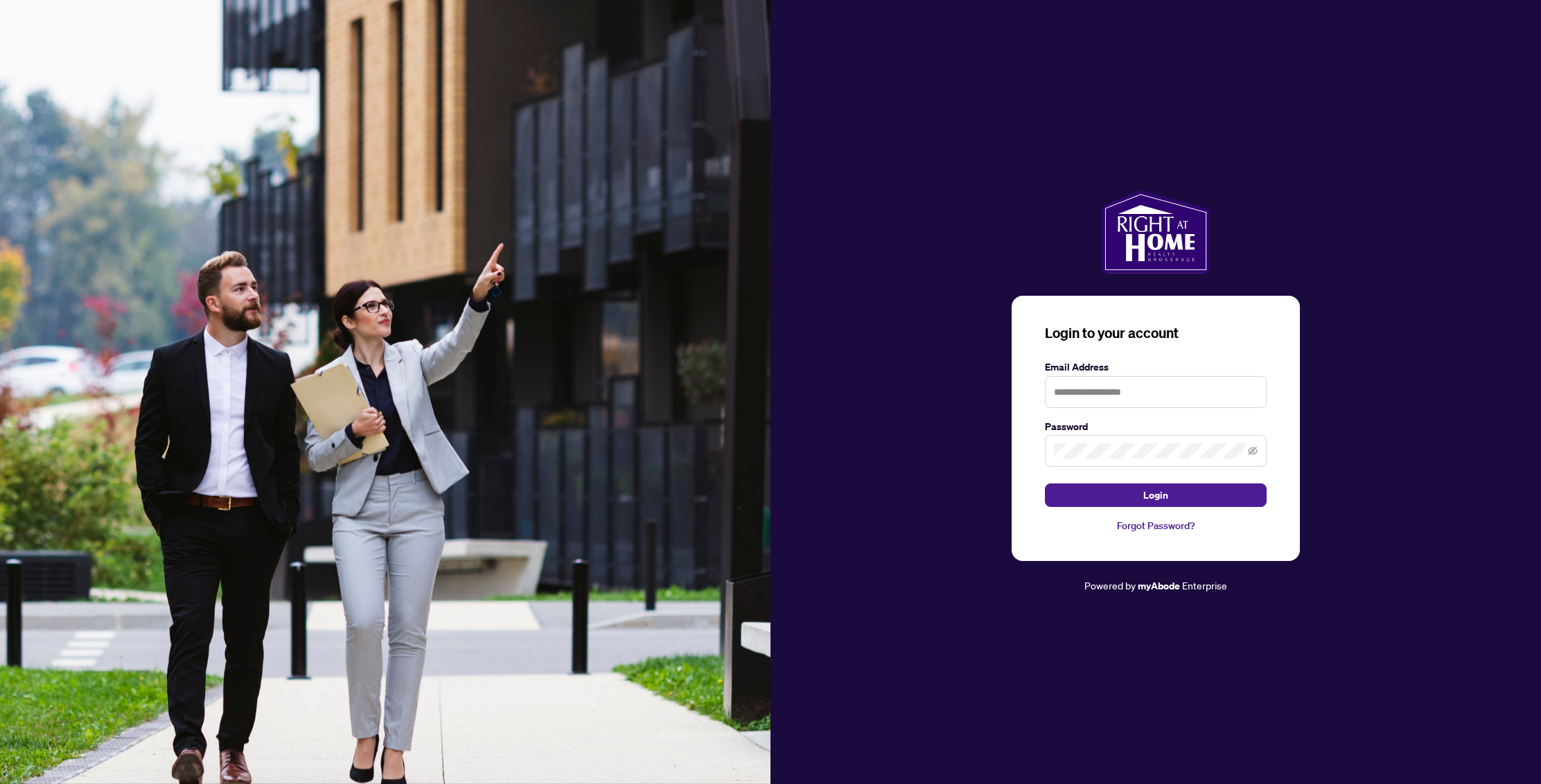
click at [1159, 408] on form "Email Address Password Login" at bounding box center [1155, 434] width 222 height 149
click at [1144, 395] on input "text" at bounding box center [1155, 392] width 222 height 32
type input "**********"
drag, startPoint x: 1205, startPoint y: 496, endPoint x: 1028, endPoint y: 407, distance: 198.1
click at [1205, 495] on button "Login" at bounding box center [1155, 494] width 222 height 23
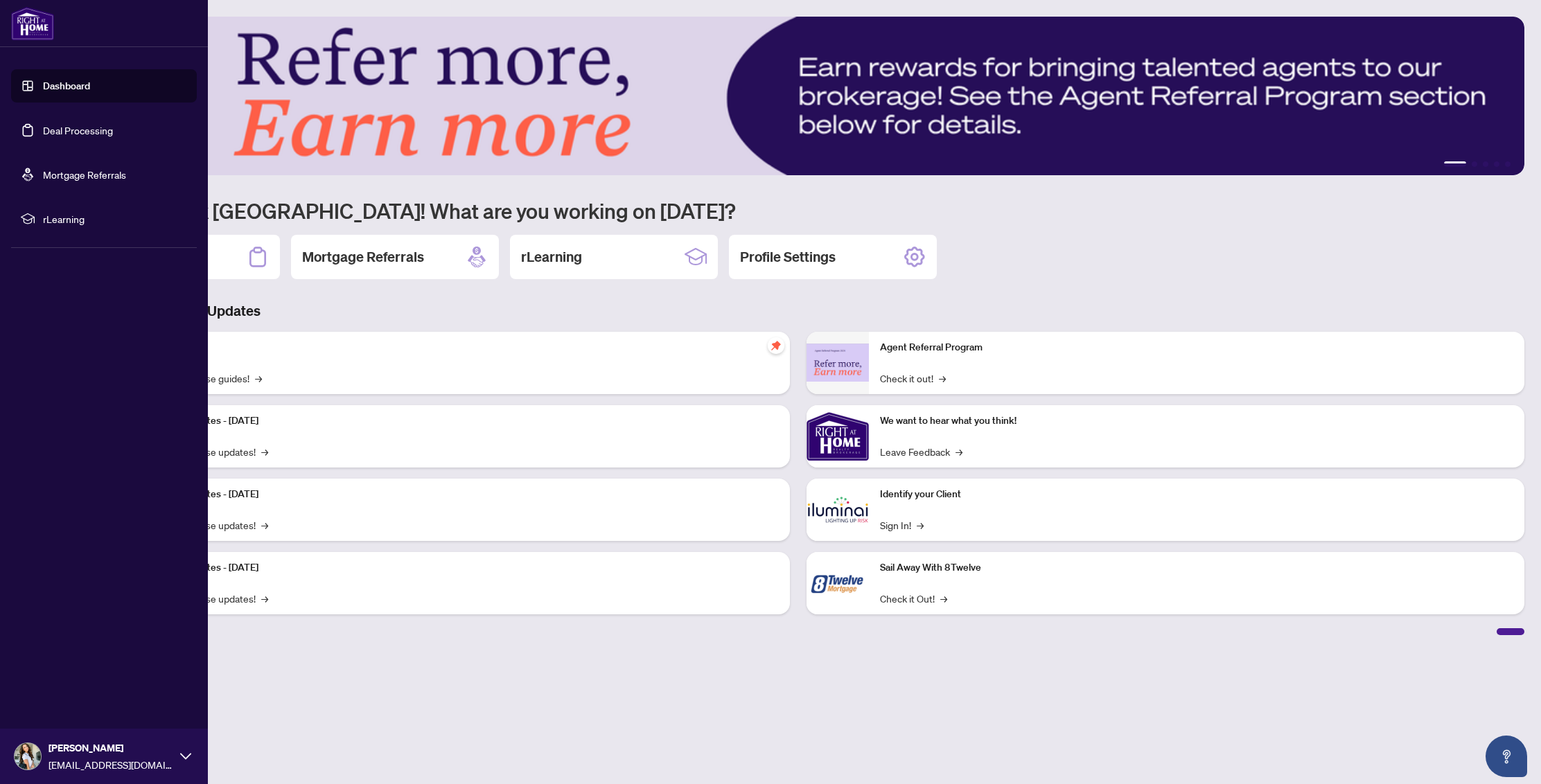
click at [113, 255] on div "Dashboard Deal Processing Mortgage Referrals rLearning [PERSON_NAME] [EMAIL_ADD…" at bounding box center [104, 392] width 208 height 784
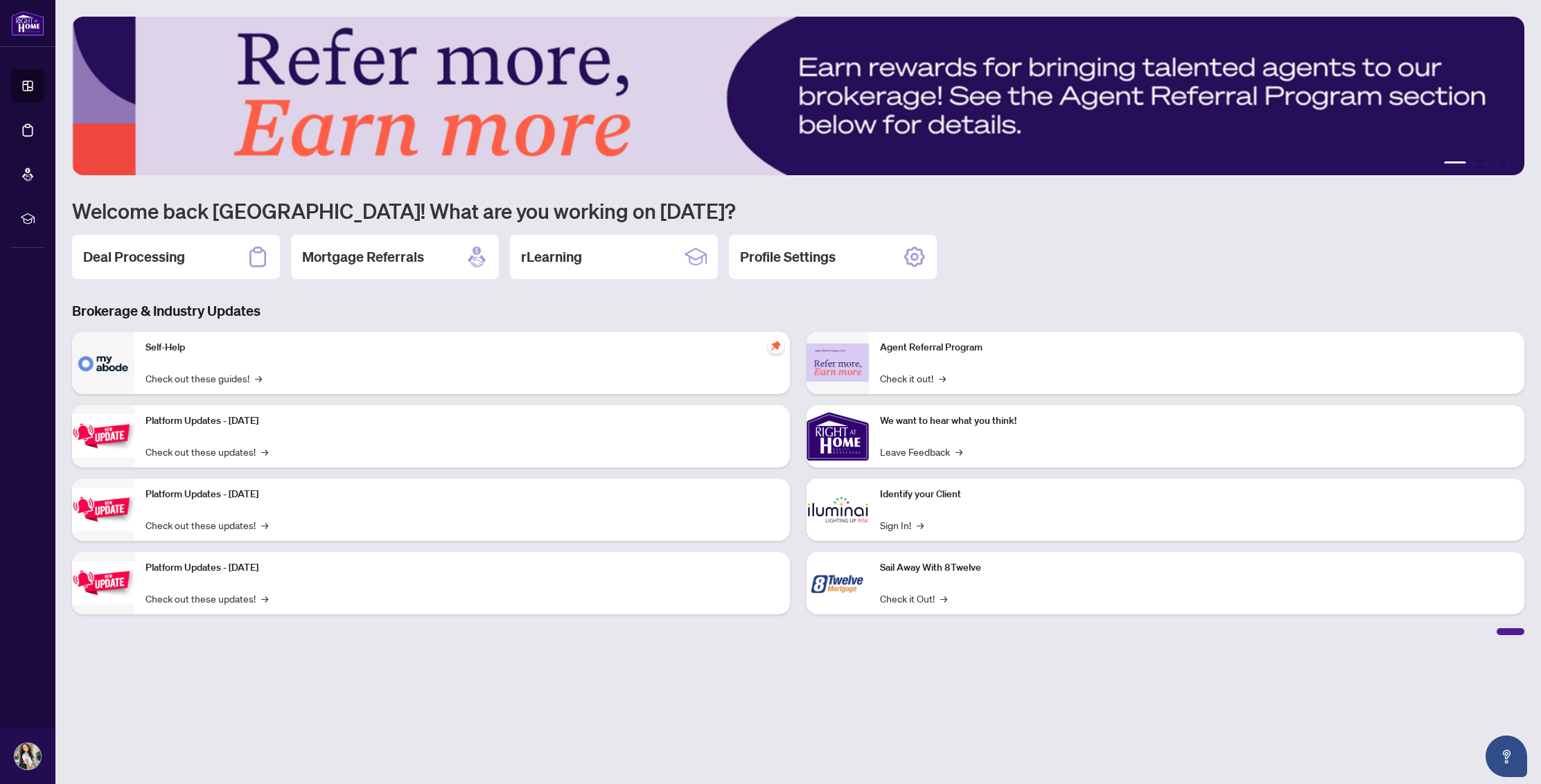
click at [235, 257] on div "Deal Processing" at bounding box center [177, 257] width 208 height 45
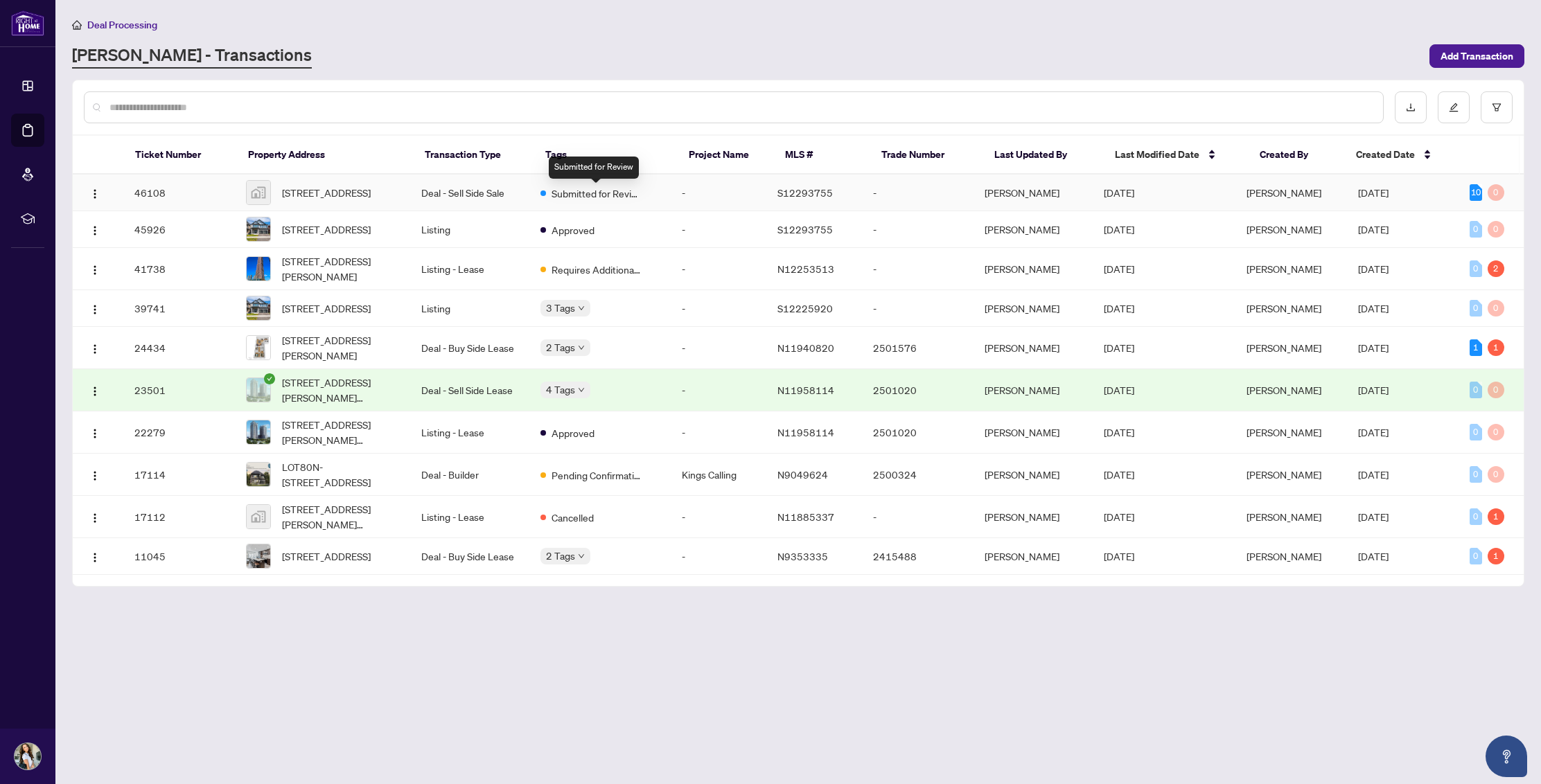
click at [610, 193] on span "Submitted for Review" at bounding box center [596, 193] width 90 height 15
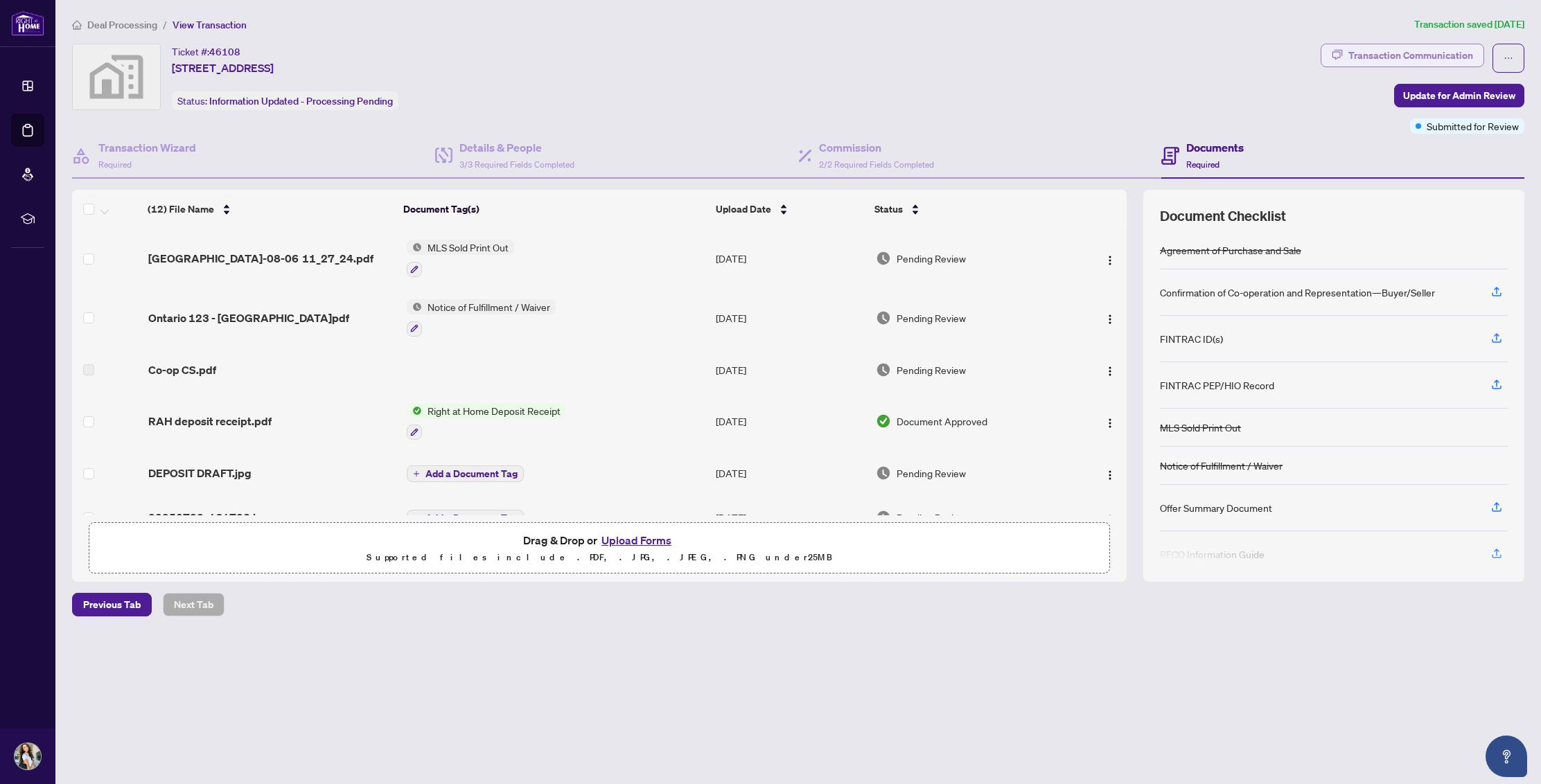
click at [1412, 52] on div "Transaction Communication" at bounding box center [1411, 56] width 125 height 22
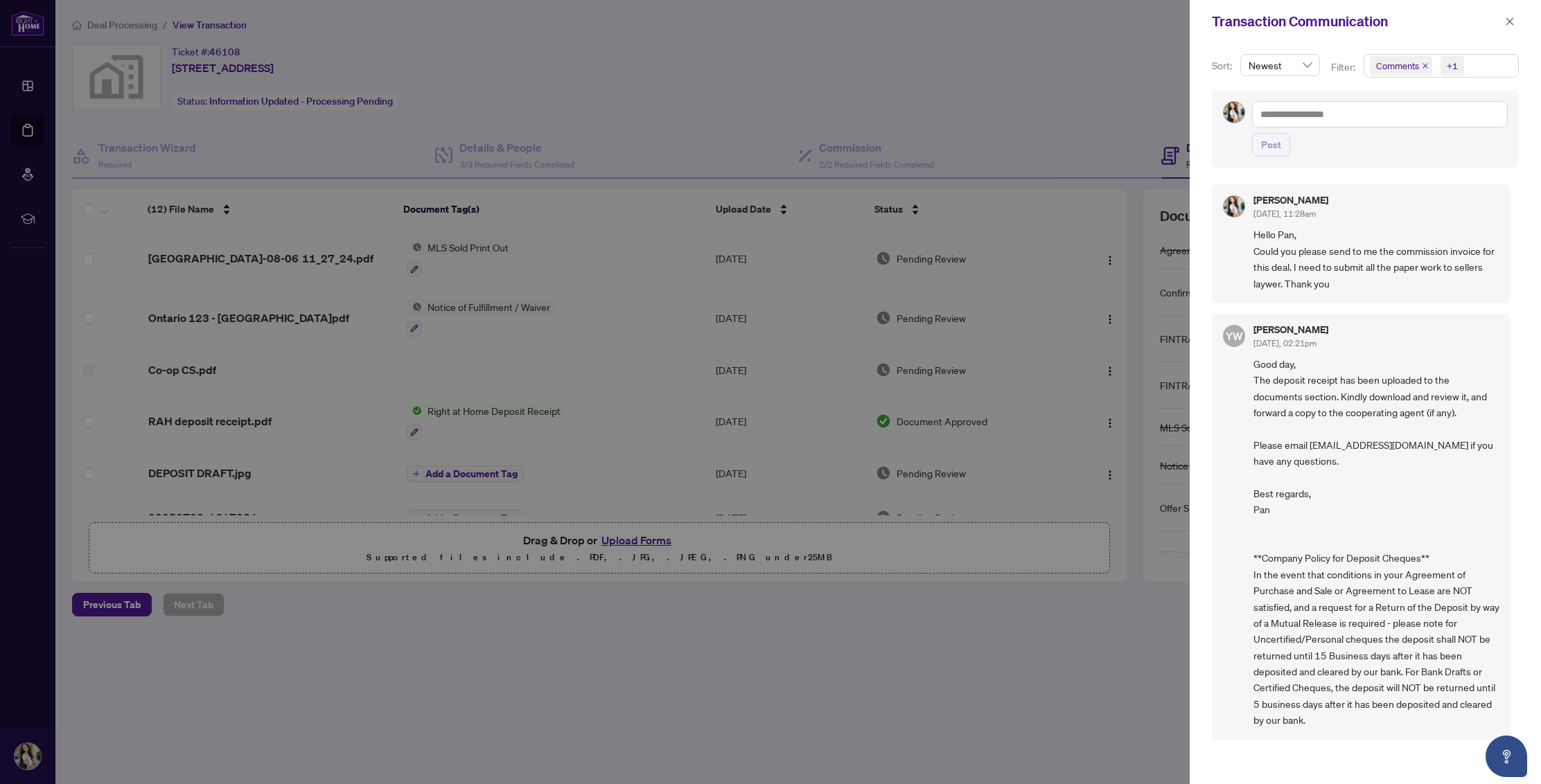
click at [1002, 123] on div at bounding box center [770, 392] width 1541 height 784
click at [916, 215] on div at bounding box center [770, 392] width 1541 height 784
click at [1511, 24] on icon "close" at bounding box center [1509, 21] width 9 height 9
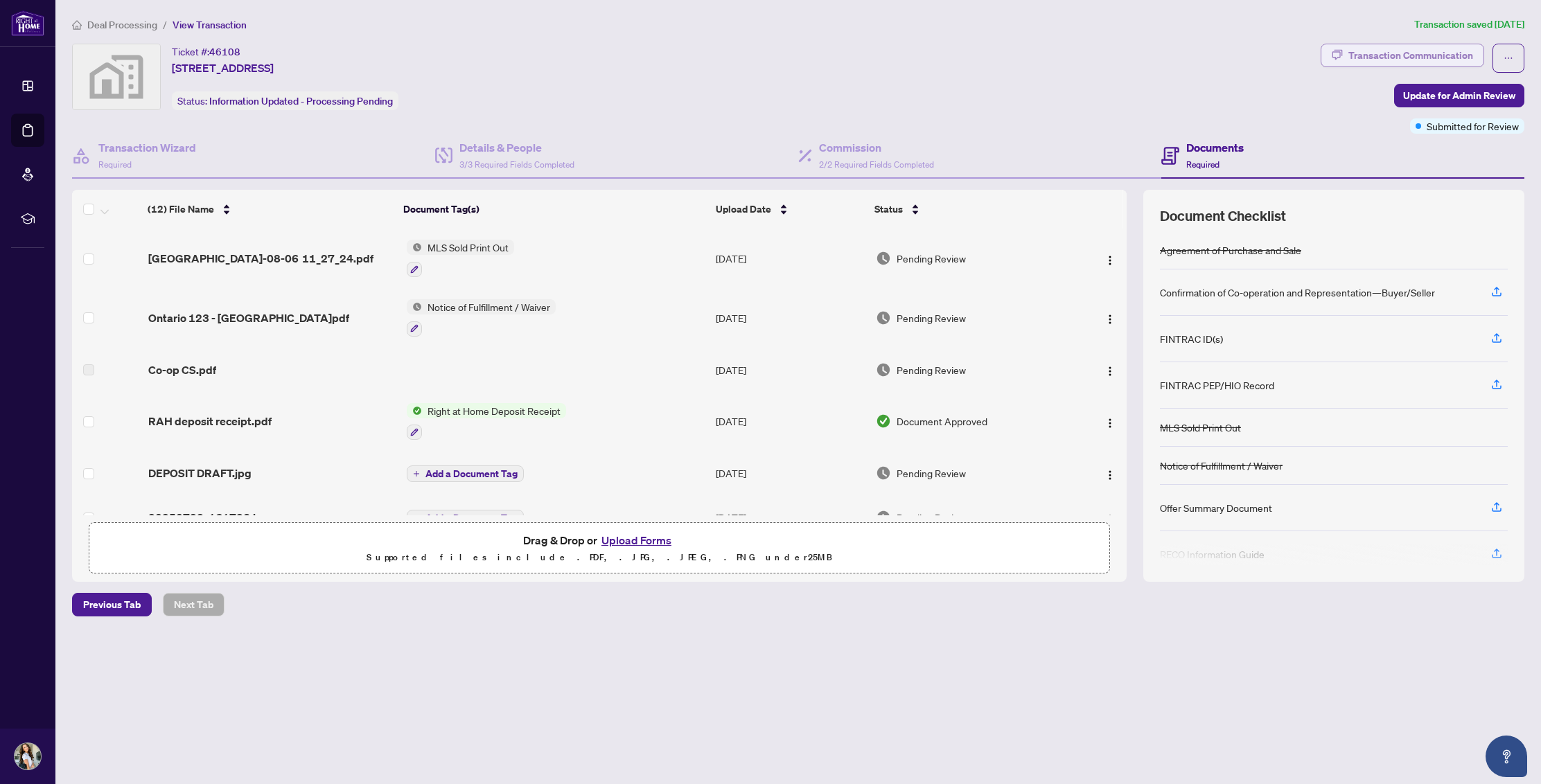
click at [1394, 51] on div "Transaction Communication" at bounding box center [1411, 56] width 125 height 22
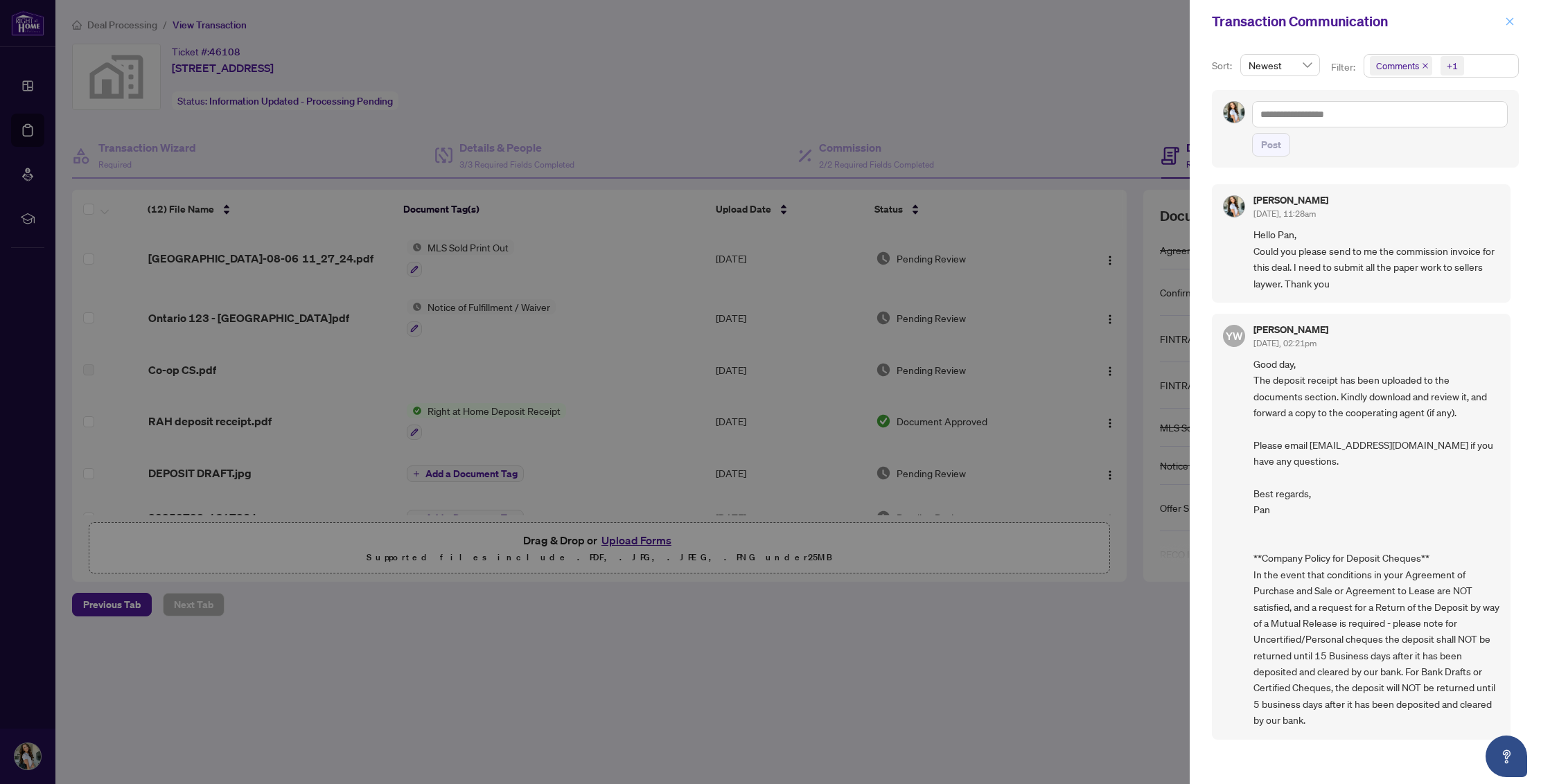
click at [1508, 18] on icon "close" at bounding box center [1509, 21] width 9 height 9
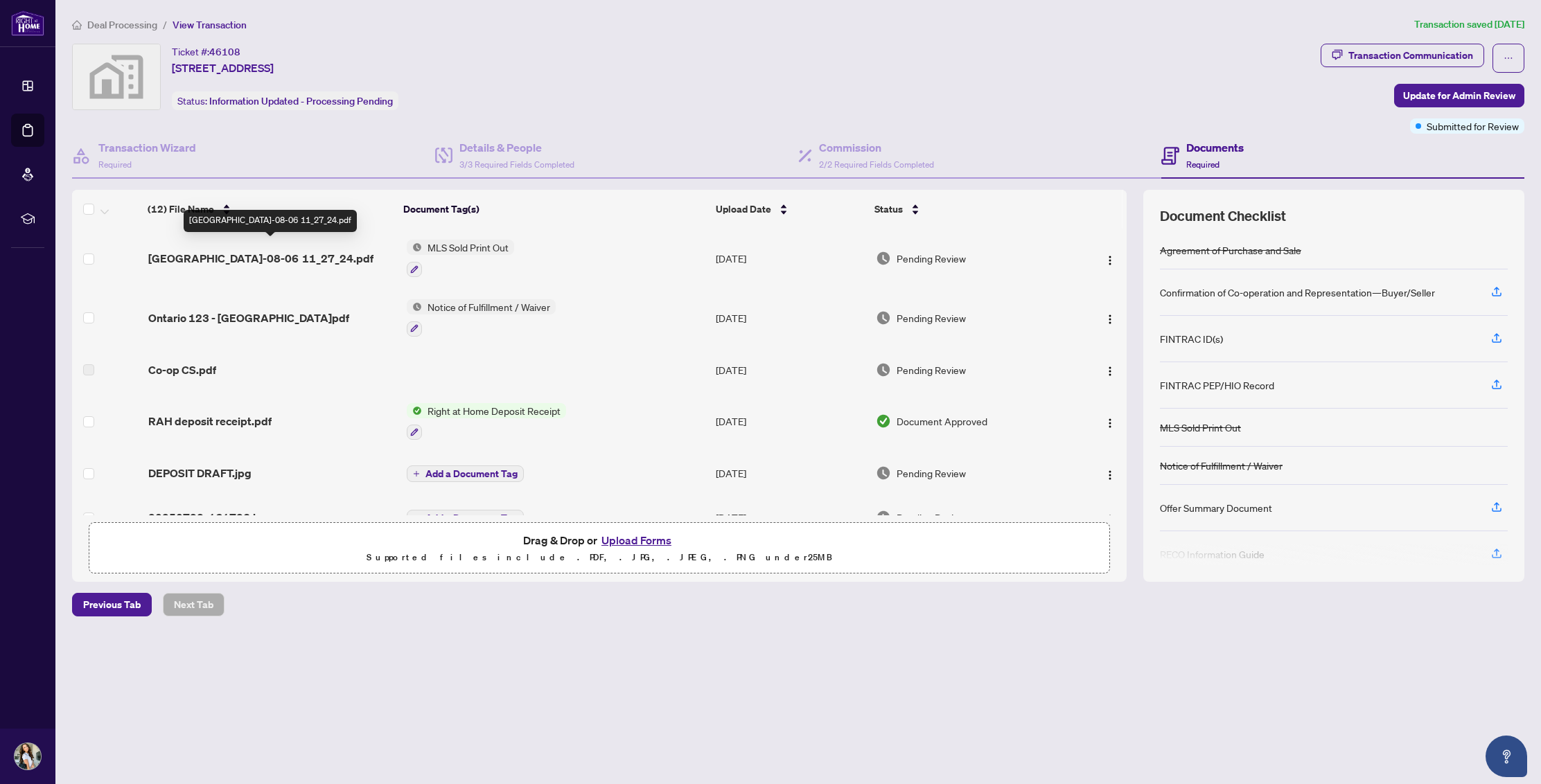
click at [232, 252] on span "[GEOGRAPHIC_DATA]-08-06 11_27_24.pdf" at bounding box center [261, 258] width 225 height 17
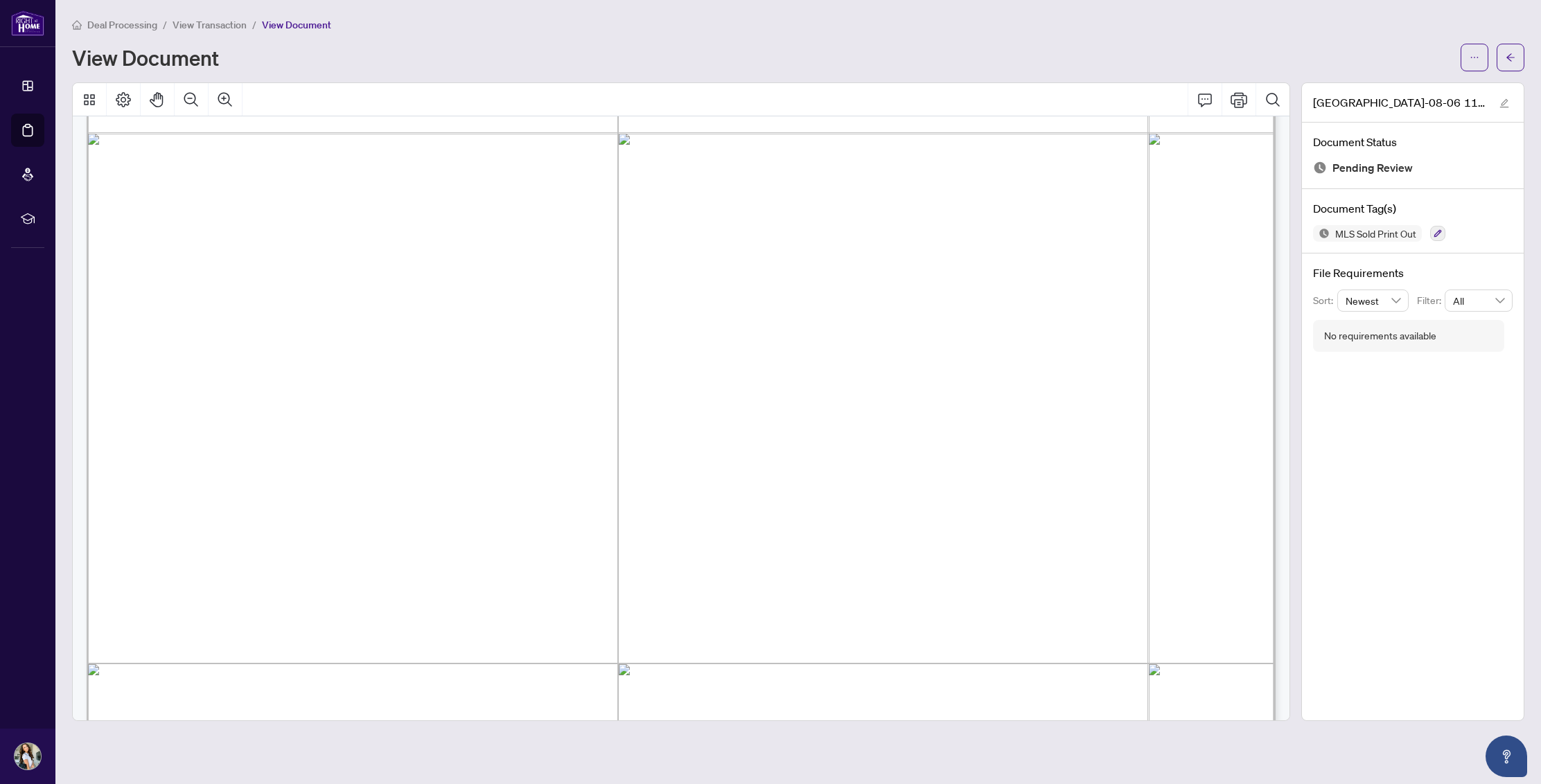
scroll to position [1104, 0]
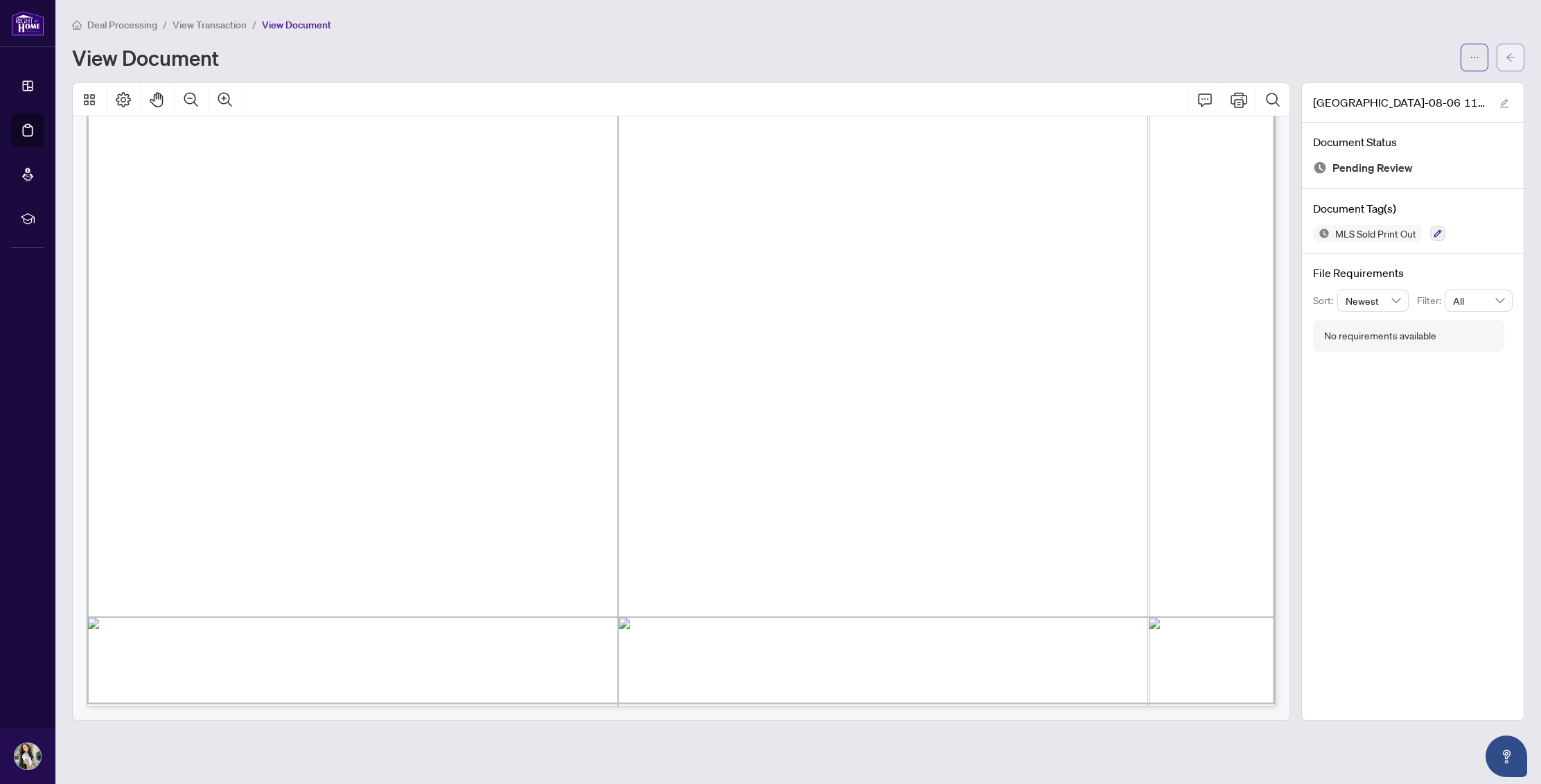
click at [1515, 53] on icon "arrow-left" at bounding box center [1510, 58] width 9 height 9
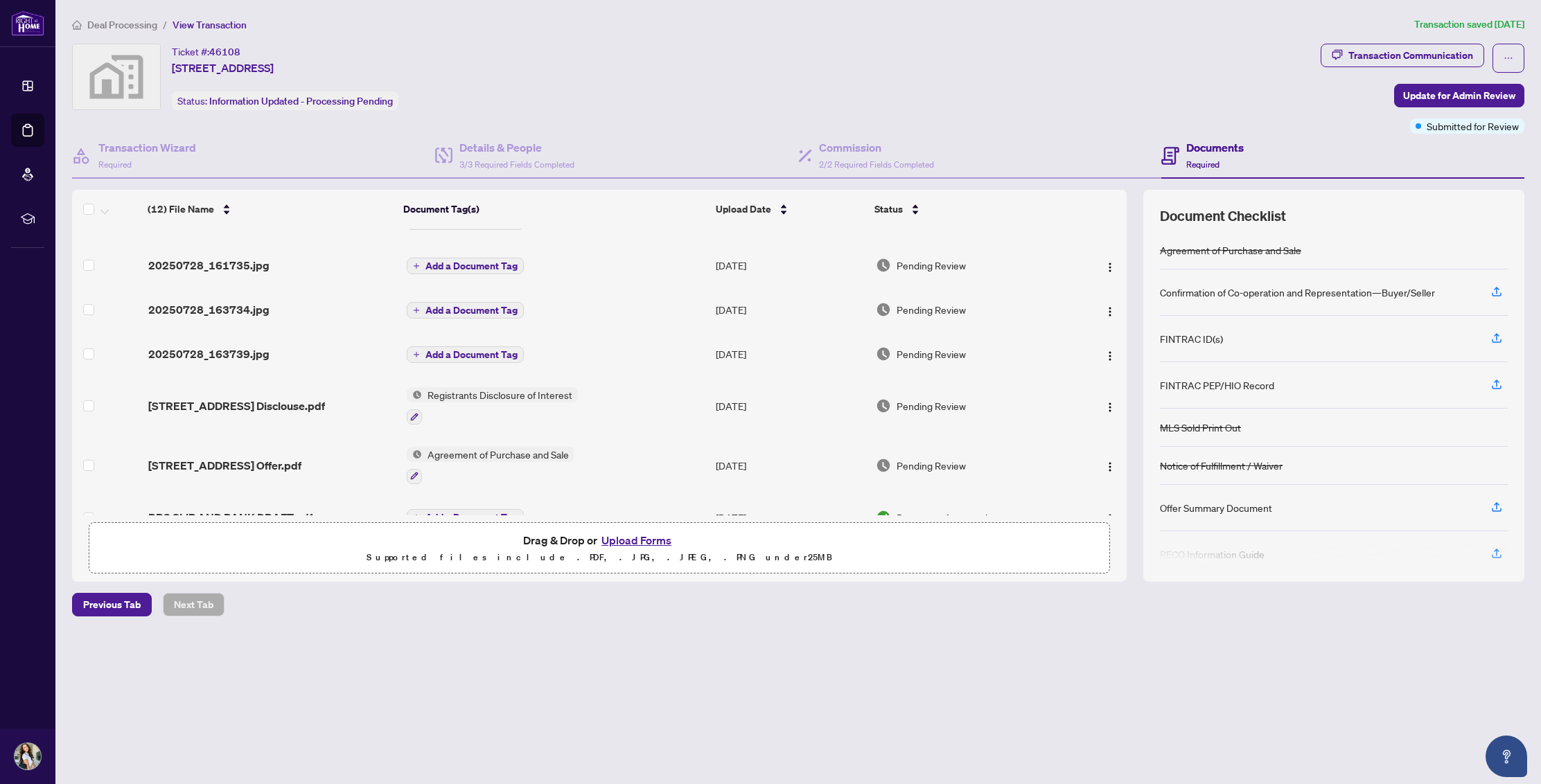
scroll to position [320, 0]
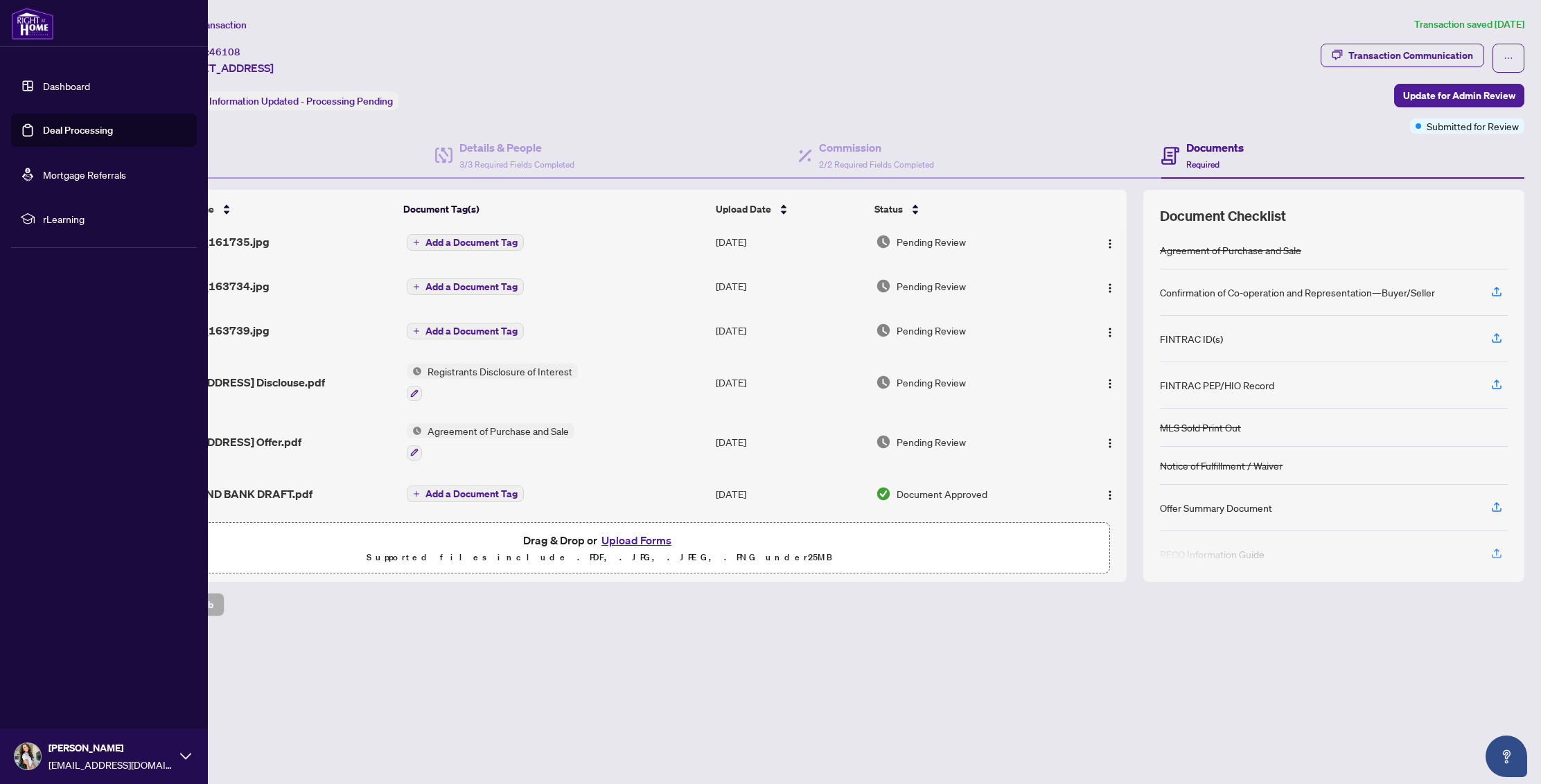
click at [43, 85] on link "Dashboard" at bounding box center [66, 85] width 47 height 12
